Goal: Entertainment & Leisure: Consume media (video, audio)

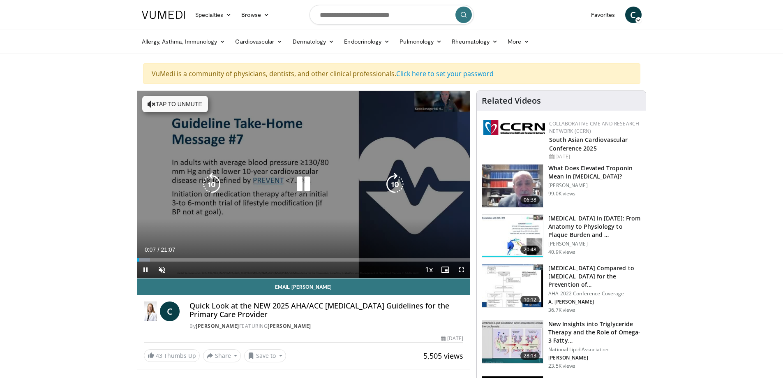
click at [259, 228] on div "10 seconds Tap to unmute" at bounding box center [303, 184] width 333 height 187
click at [162, 105] on button "Tap to unmute" at bounding box center [175, 104] width 66 height 16
click at [306, 186] on icon "Video Player" at bounding box center [303, 184] width 23 height 23
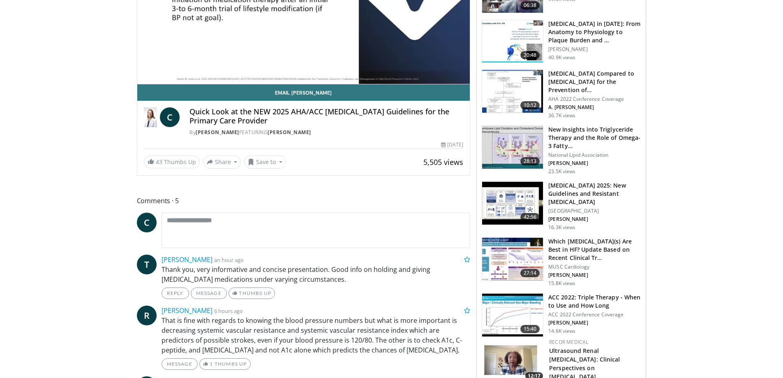
scroll to position [41, 0]
